Goal: Information Seeking & Learning: Learn about a topic

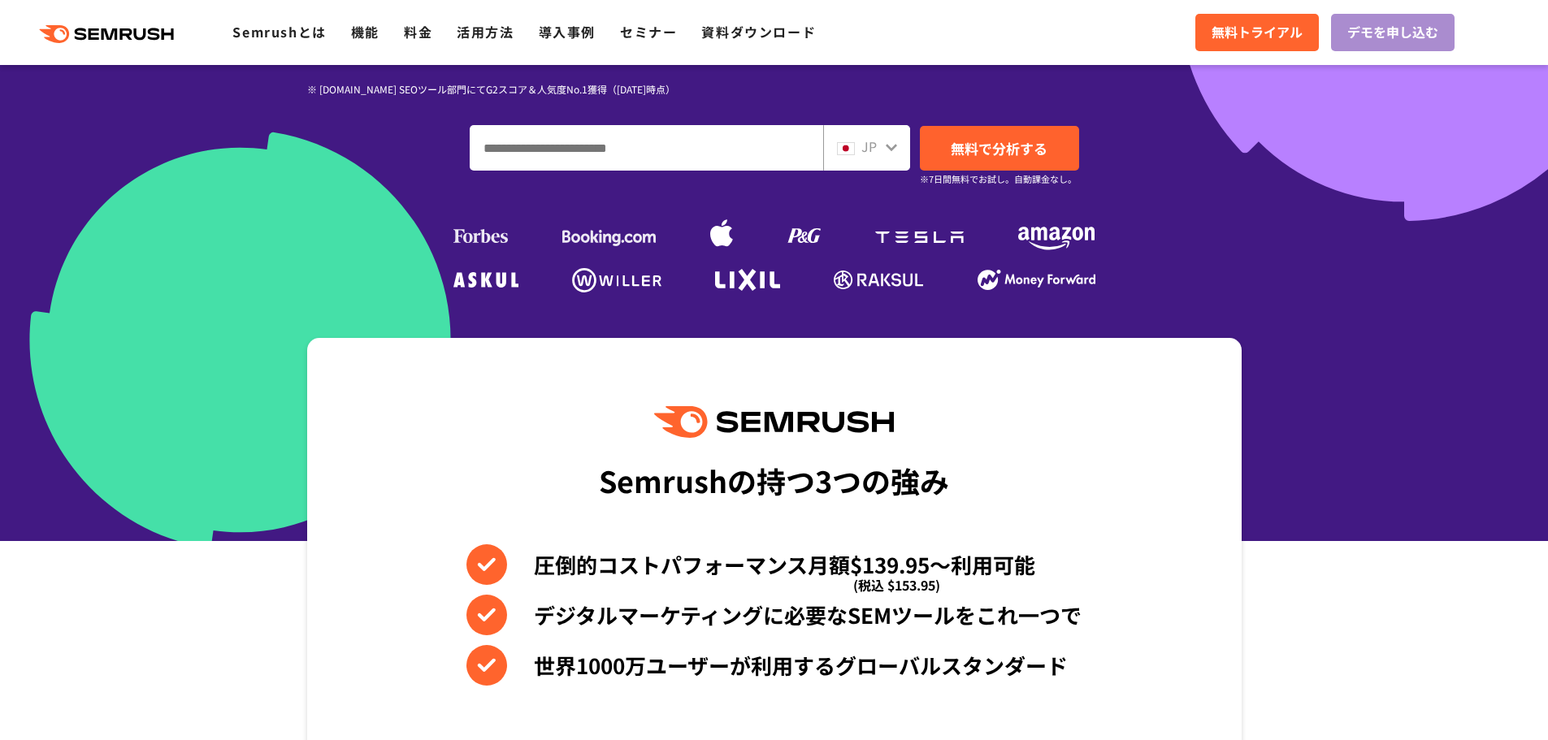
scroll to position [406, 0]
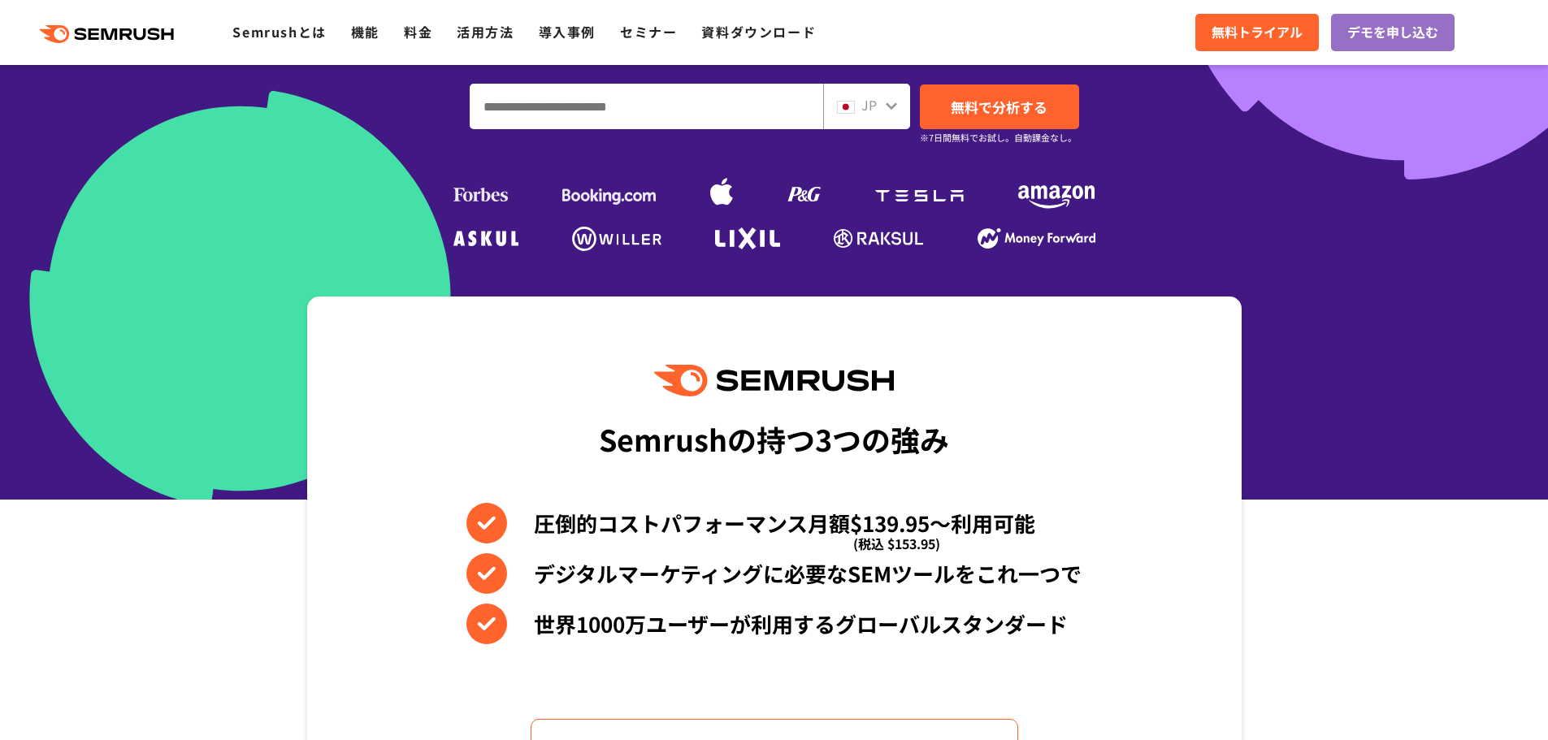
click at [609, 109] on input "ドメイン、キーワードまたはURLを入力してください" at bounding box center [647, 107] width 352 height 44
click at [784, 115] on input "ドメイン、キーワードまたはURLを入力してください" at bounding box center [647, 107] width 352 height 44
paste input "**********"
type input "**********"
click at [963, 112] on span "無料で分析する" at bounding box center [999, 107] width 97 height 20
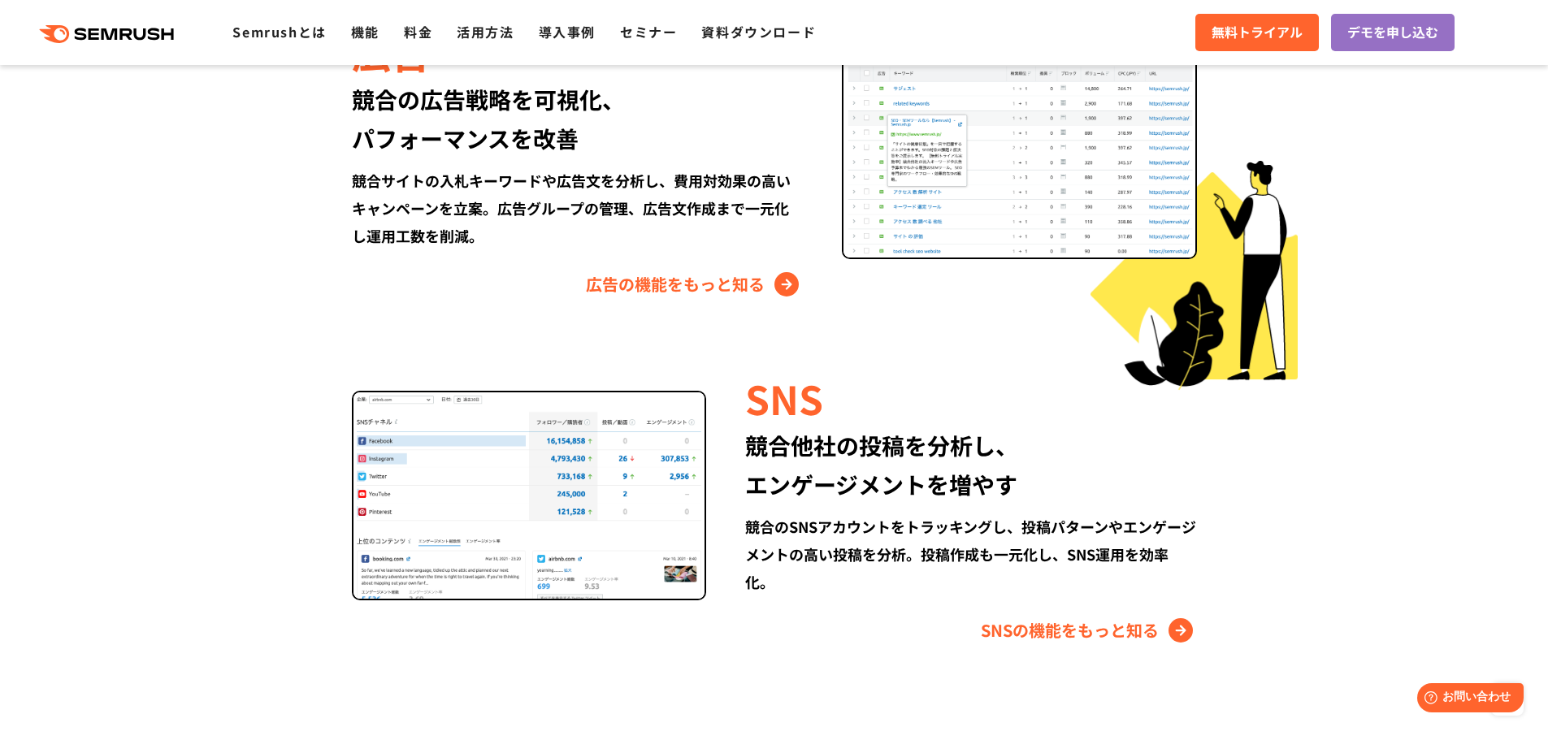
scroll to position [1951, 0]
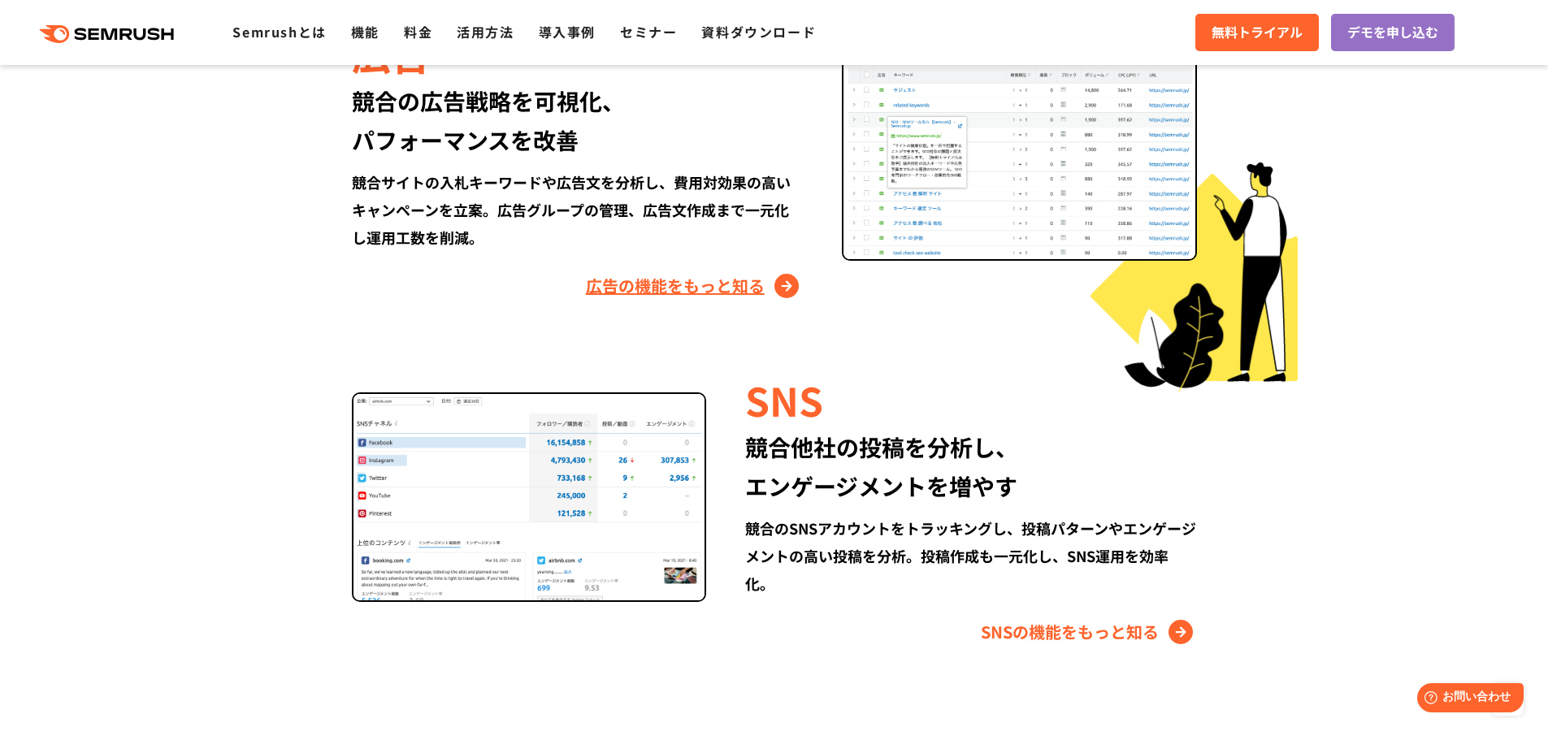
click at [620, 297] on link "広告の機能をもっと知る" at bounding box center [694, 286] width 217 height 26
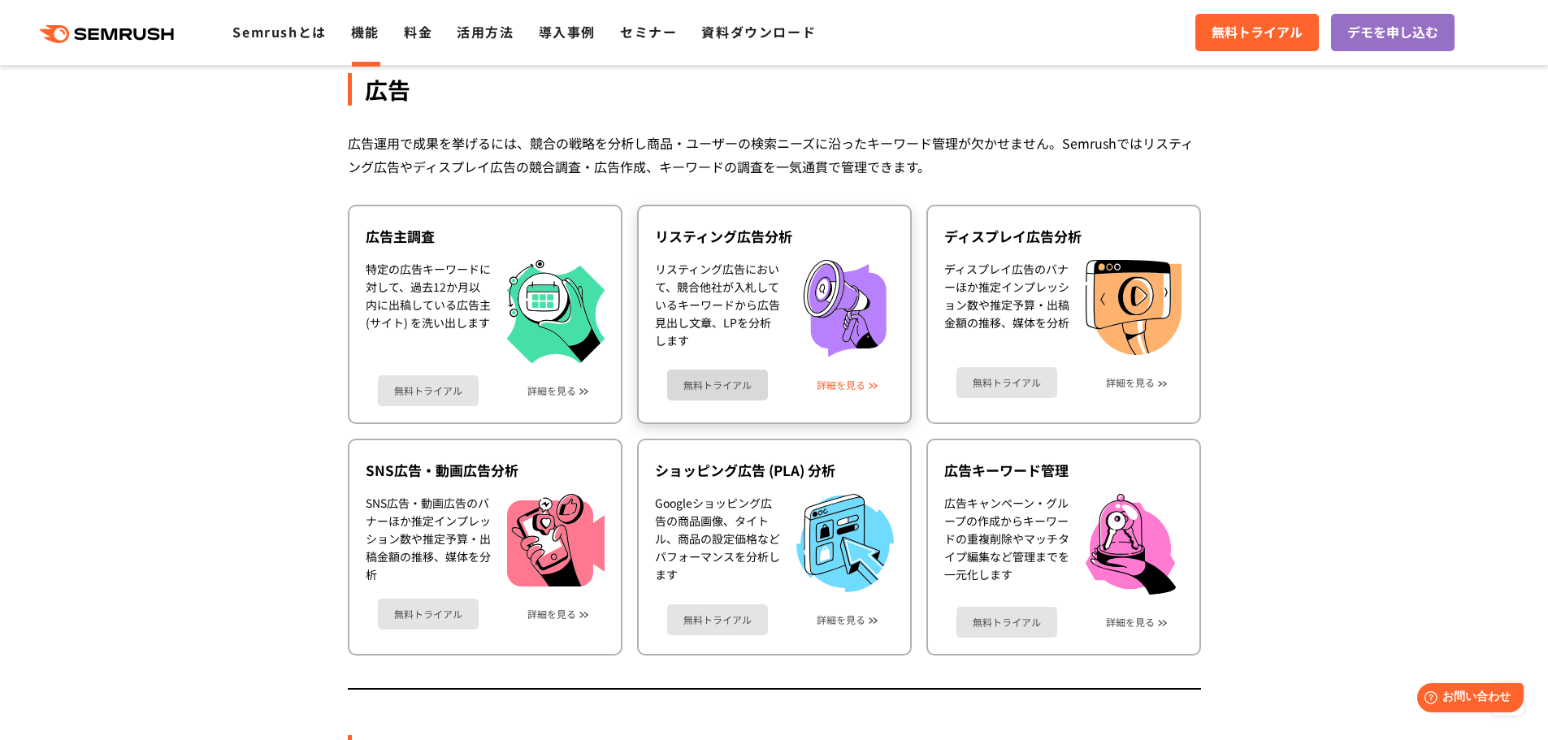
click at [837, 391] on link "詳細を見る" at bounding box center [841, 385] width 49 height 11
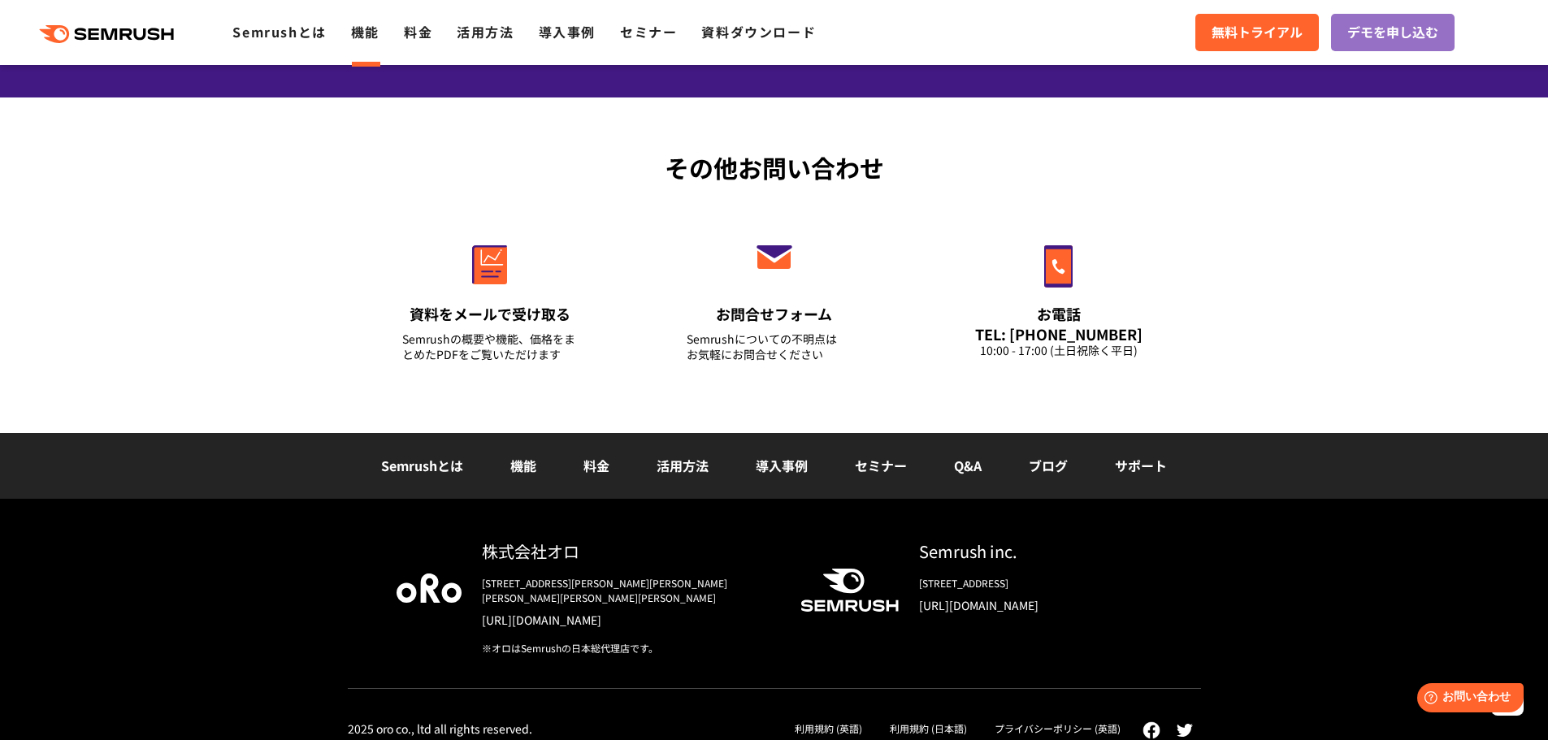
scroll to position [2122, 0]
click at [140, 36] on icon ".cls {fill: #FF642D;}" at bounding box center [108, 34] width 184 height 18
